Goal: Task Accomplishment & Management: Use online tool/utility

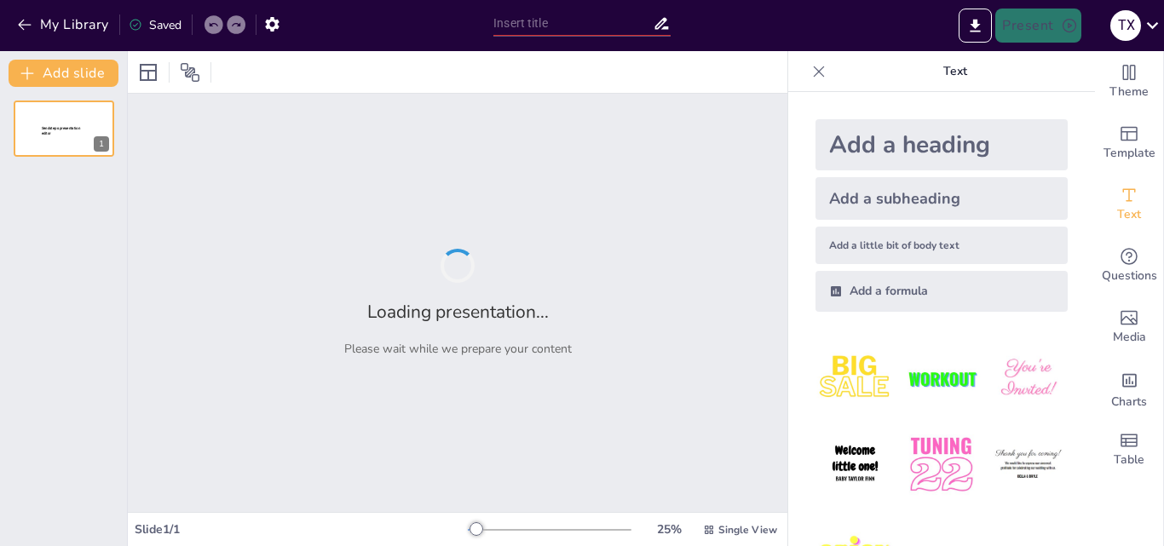
type input "Італійське відродження: Культурні та мистецькі аспекти"
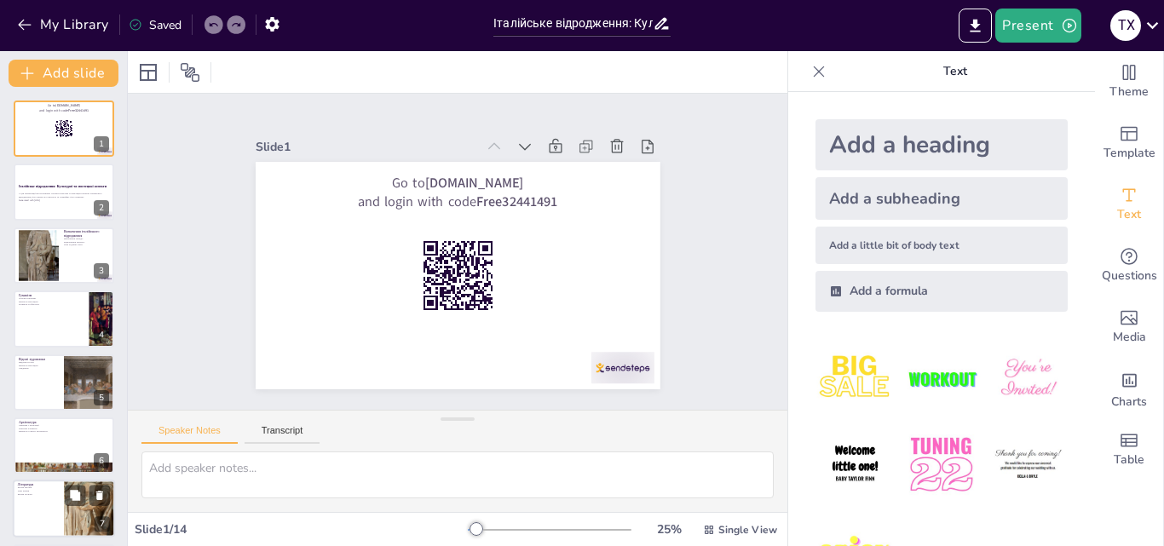
checkbox input "true"
click at [87, 517] on div at bounding box center [89, 510] width 53 height 58
type textarea "[PERSON_NAME], [PERSON_NAME] та Боккаччо стали ключовими фігурами в літературі …"
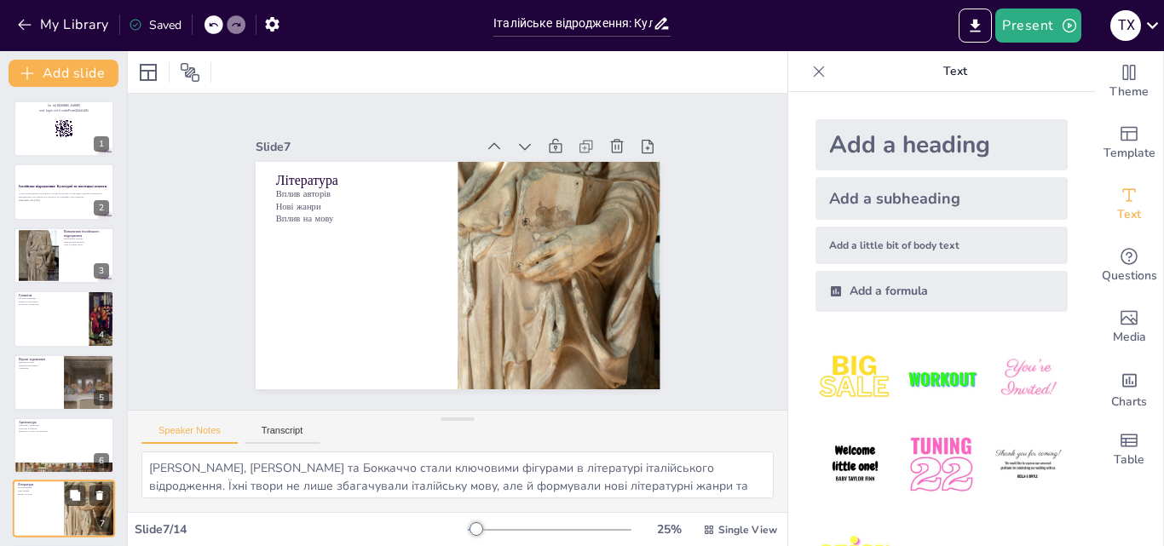
scroll to position [193, 0]
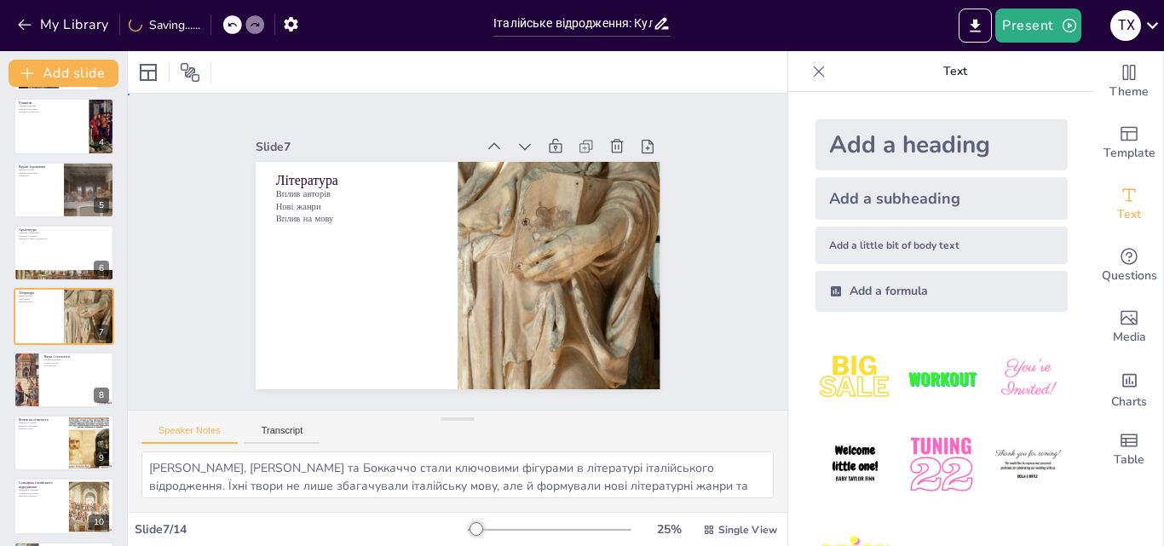
click at [702, 250] on div "Slide 1 Go to [DOMAIN_NAME] and login with code Free32441491 Slide 2 Італійське…" at bounding box center [457, 251] width 677 height 701
click at [702, 250] on div "Slide 1 Go to [DOMAIN_NAME] and login with code Free32441491 Slide 2 Італійське…" at bounding box center [457, 252] width 603 height 729
checkbox input "true"
click at [64, 497] on div at bounding box center [64, 507] width 102 height 58
type textarea "Специфіка італійського відродження полягає у поєднанні регіональних традицій з …"
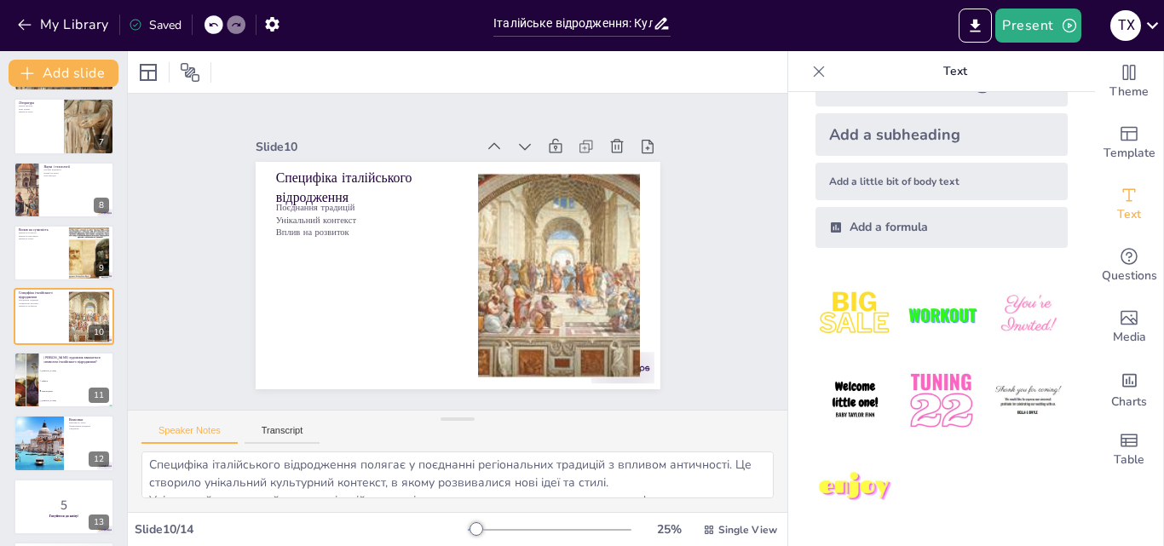
scroll to position [0, 0]
click at [973, 23] on icon "Export to PowerPoint" at bounding box center [975, 26] width 18 height 18
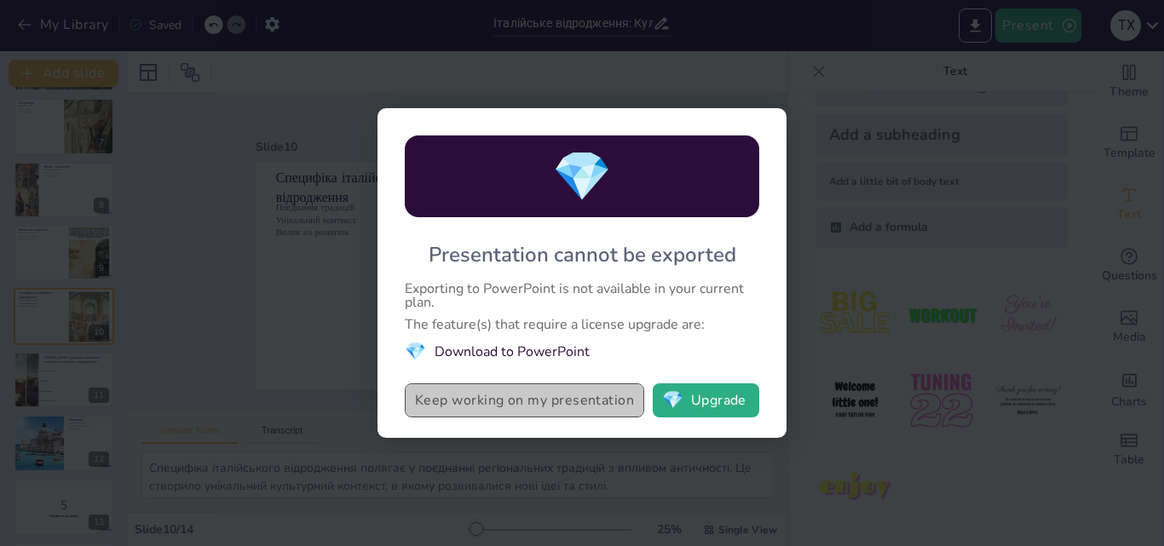
click at [578, 403] on button "Keep working on my presentation" at bounding box center [524, 400] width 239 height 34
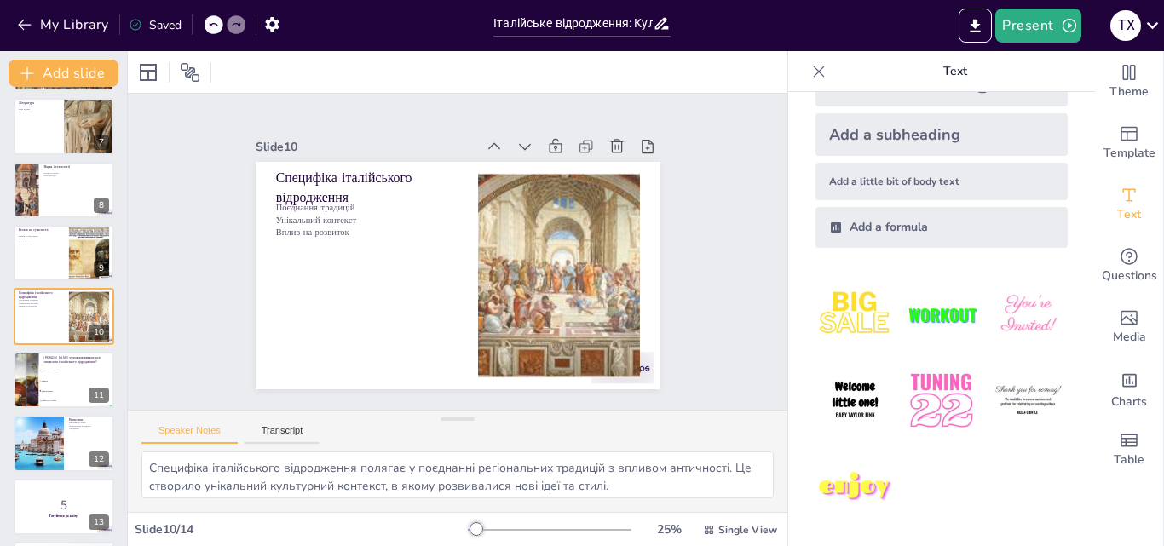
click at [810, 66] on icon at bounding box center [818, 71] width 17 height 17
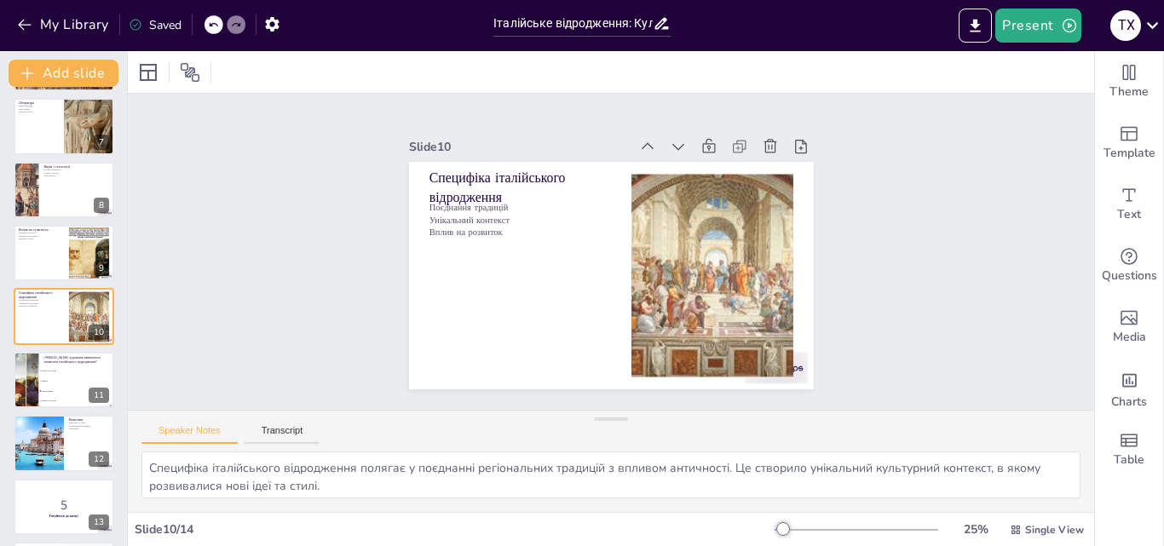
checkbox input "true"
